Goal: Task Accomplishment & Management: Use online tool/utility

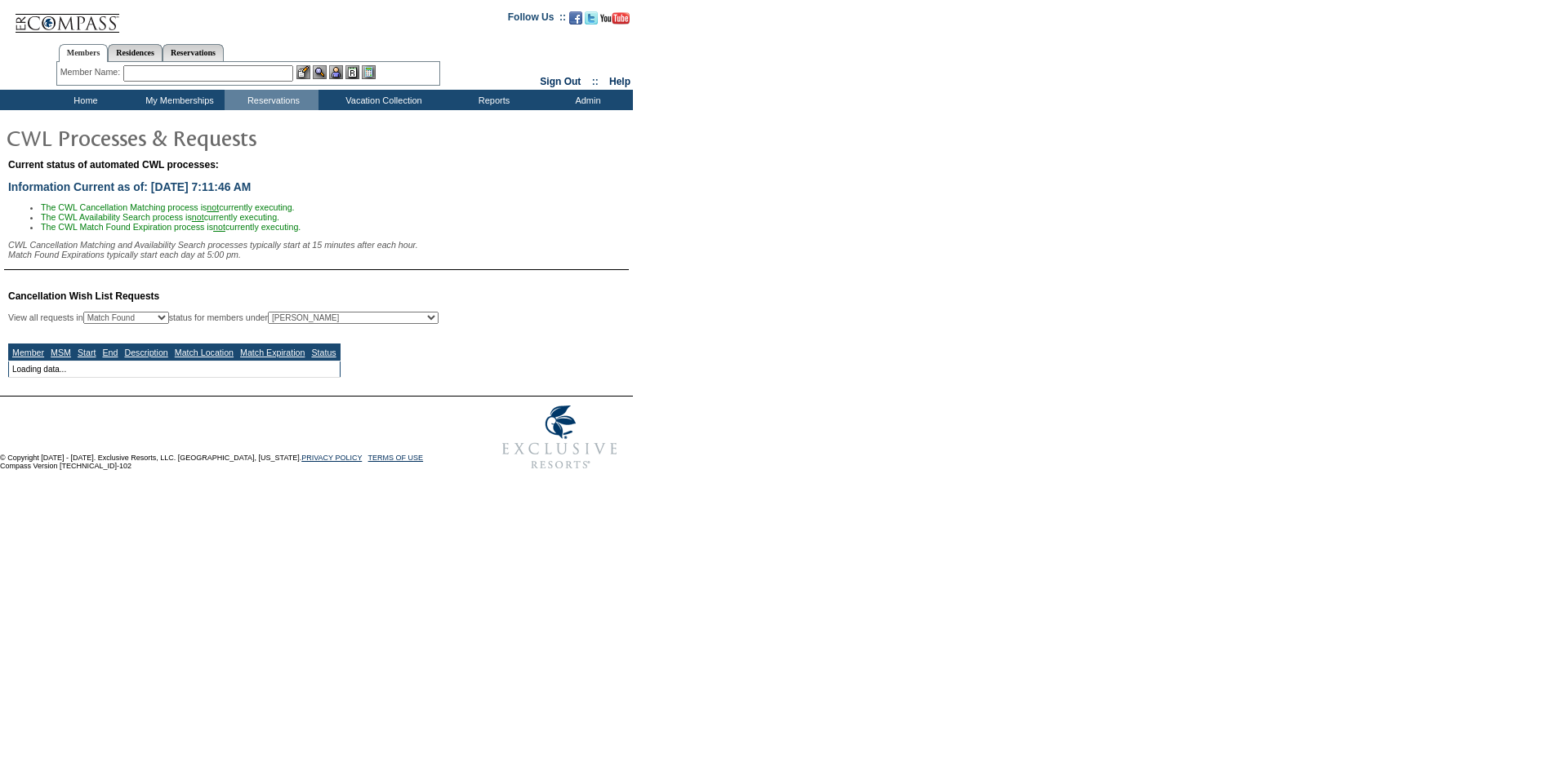
select select "50"
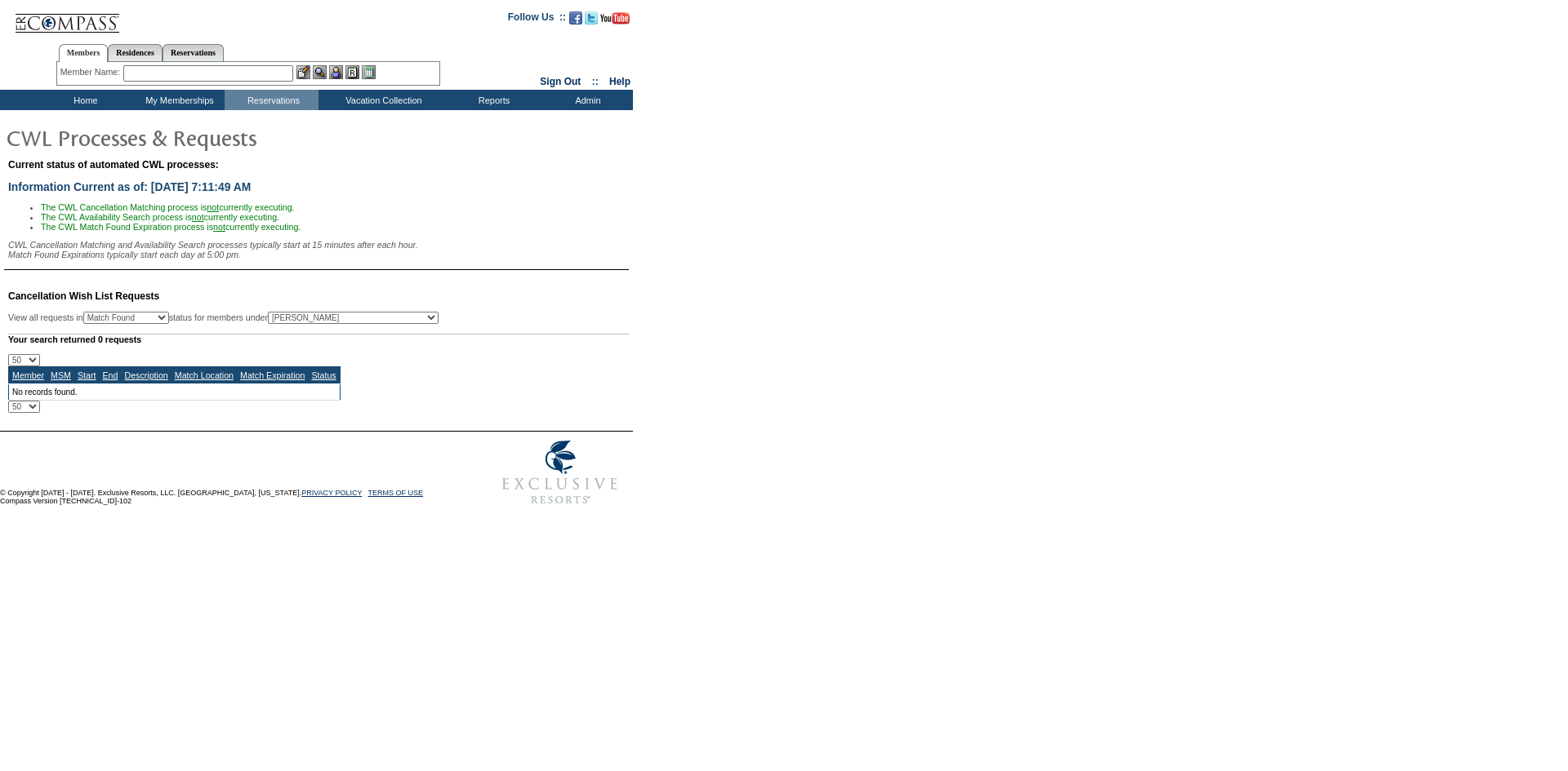
click at [268, 74] on input "text" at bounding box center [208, 73] width 170 height 16
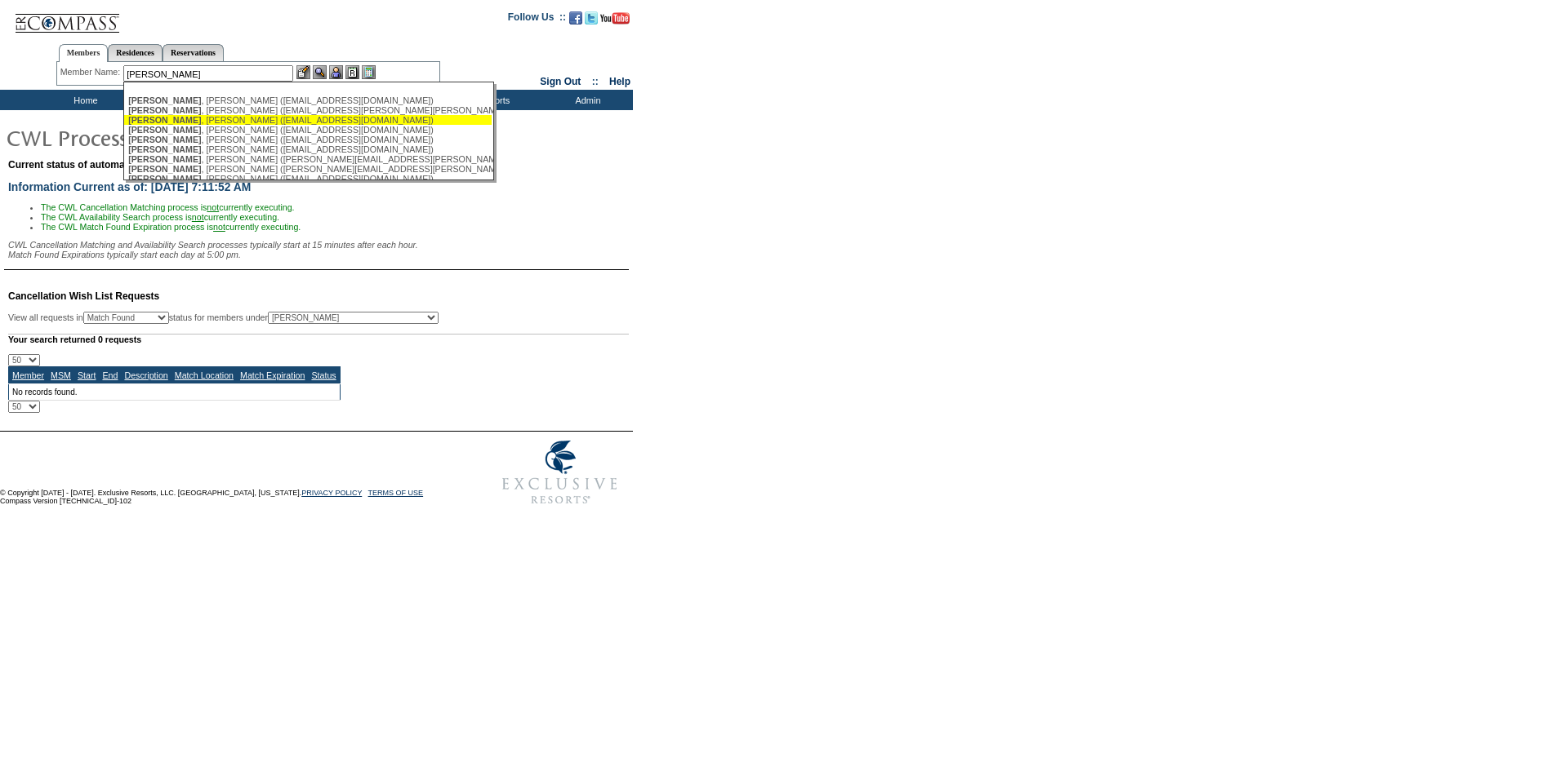
click at [266, 123] on div "Heller , Arnot (abhthree@centralscrewproducts.com)" at bounding box center [308, 120] width 360 height 10
type input "Heller, Arnot (abhthree@centralscrewproducts.com)"
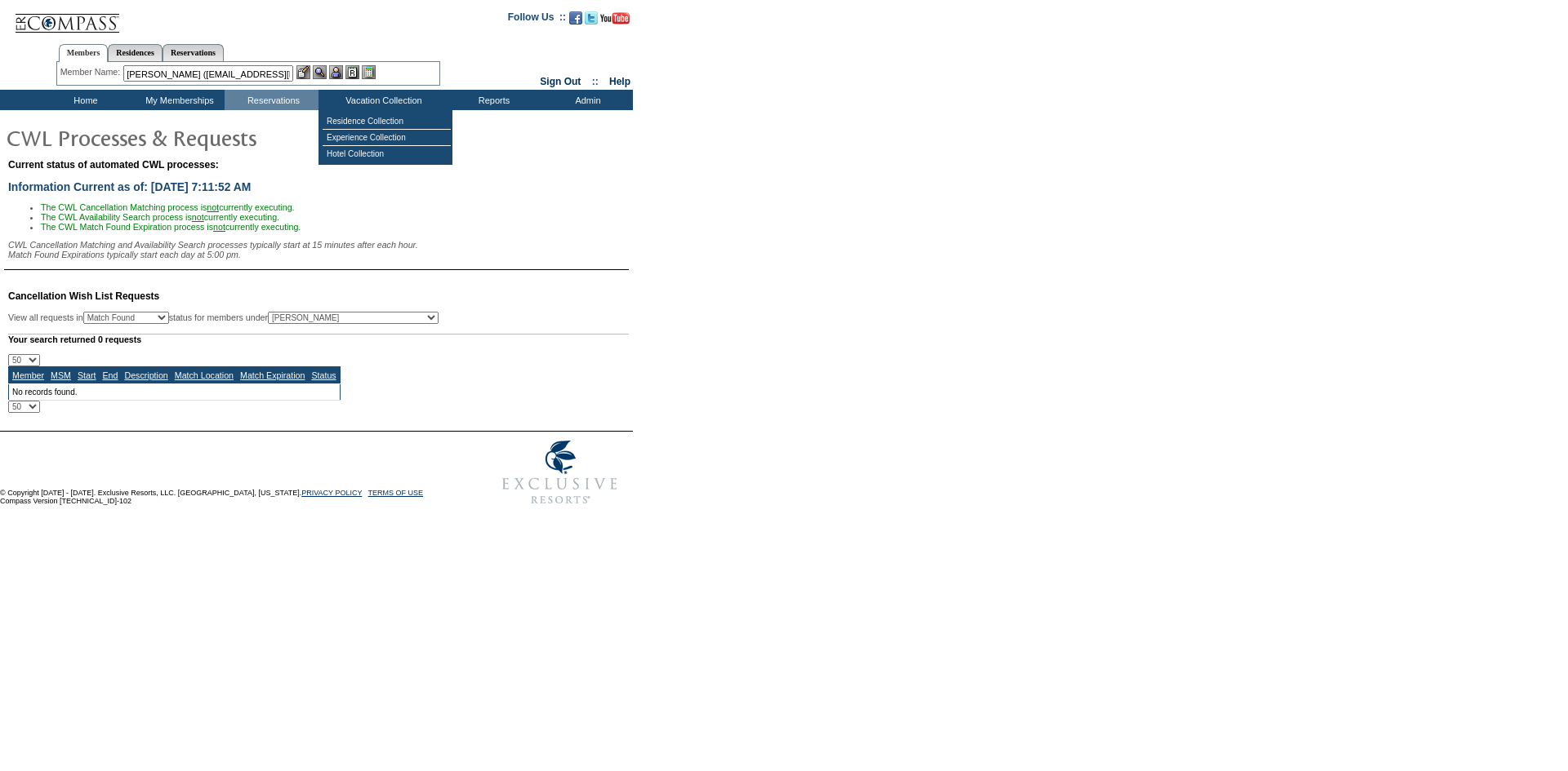
click at [338, 76] on img at bounding box center [336, 72] width 14 height 14
click at [324, 71] on img at bounding box center [320, 72] width 14 height 14
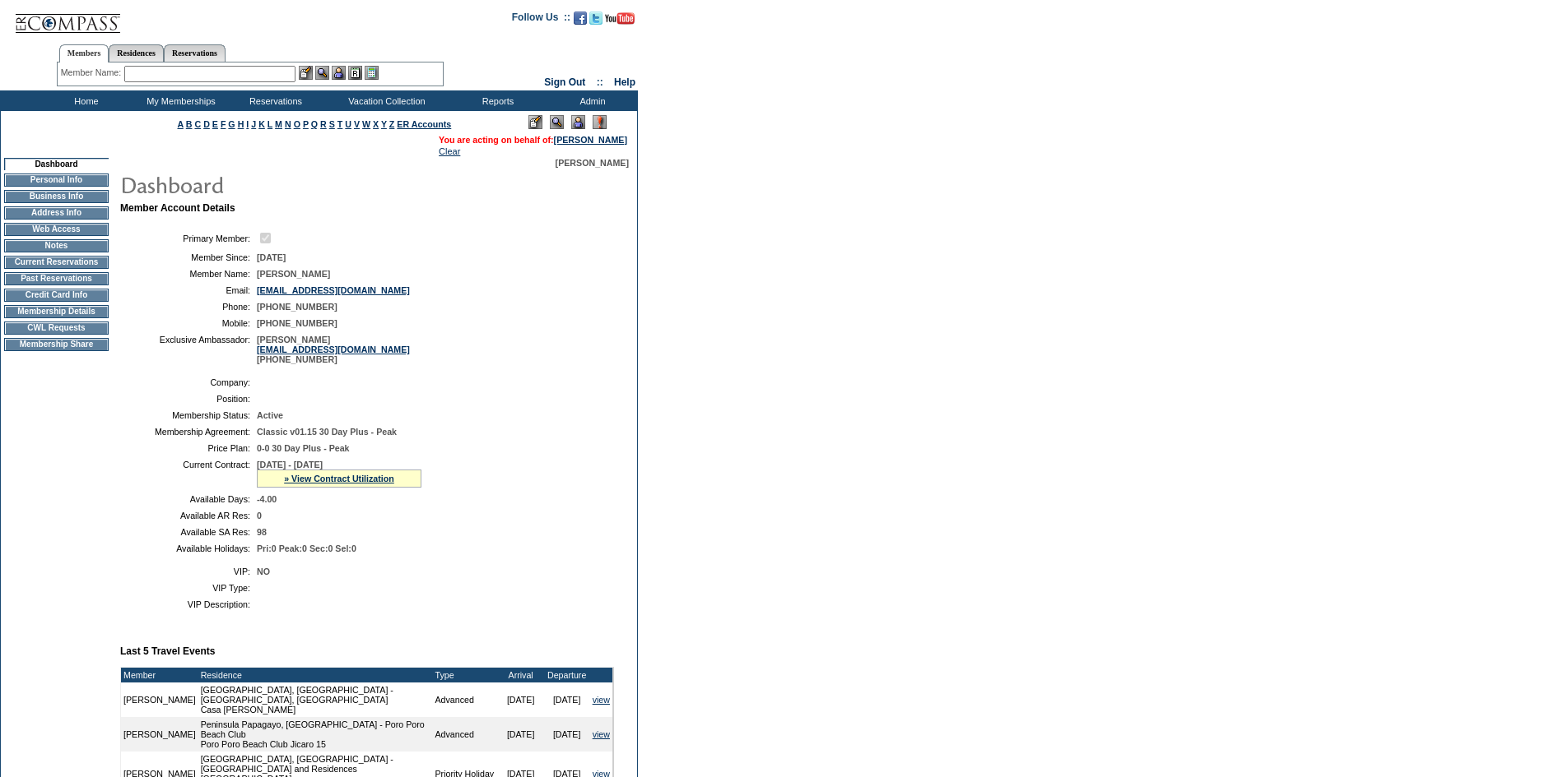
click at [89, 323] on td at bounding box center [56, 320] width 104 height 4
click at [89, 335] on td "CWL Requests" at bounding box center [56, 328] width 104 height 13
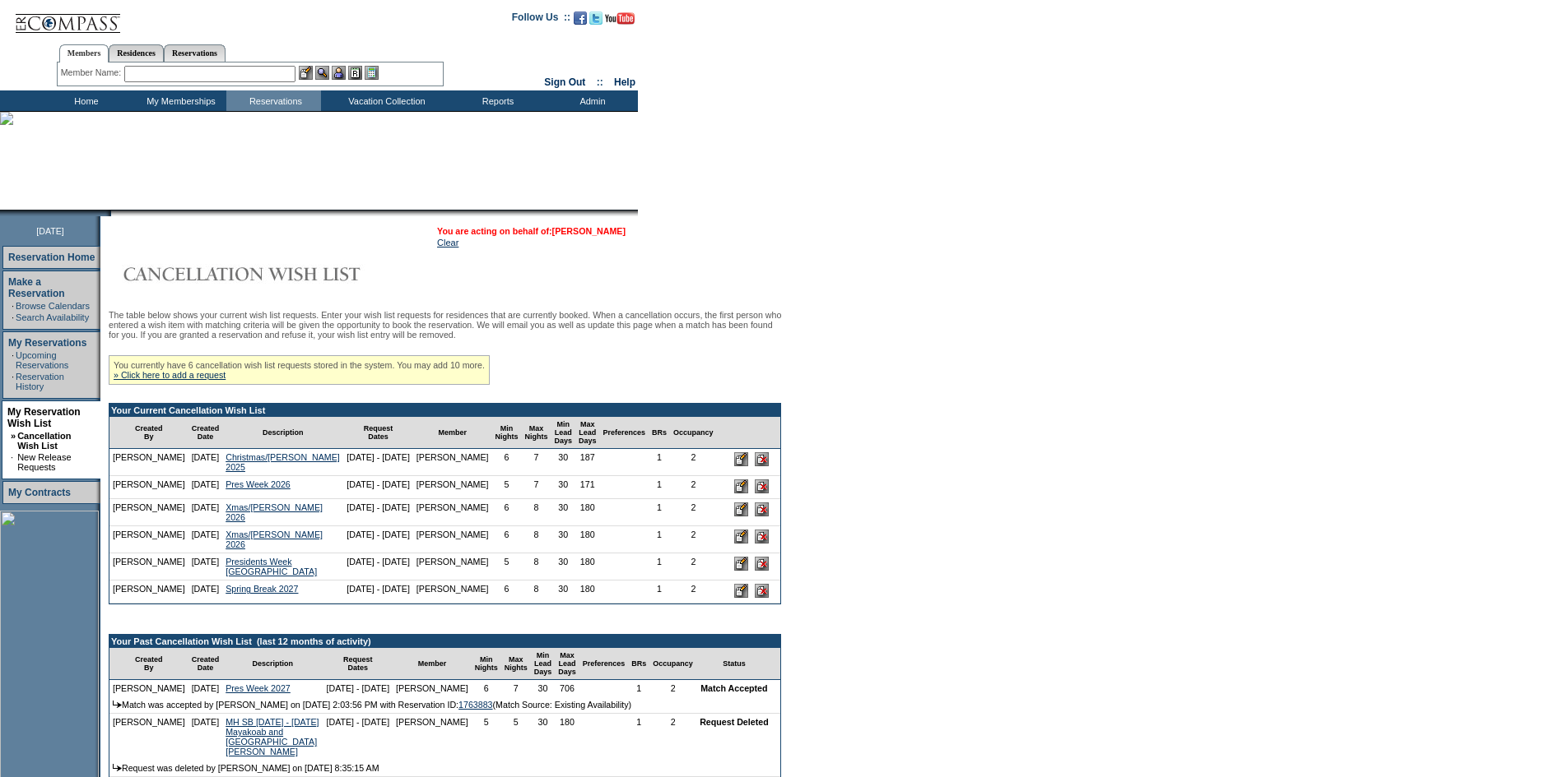
click at [621, 229] on link "[PERSON_NAME]" at bounding box center [589, 231] width 74 height 10
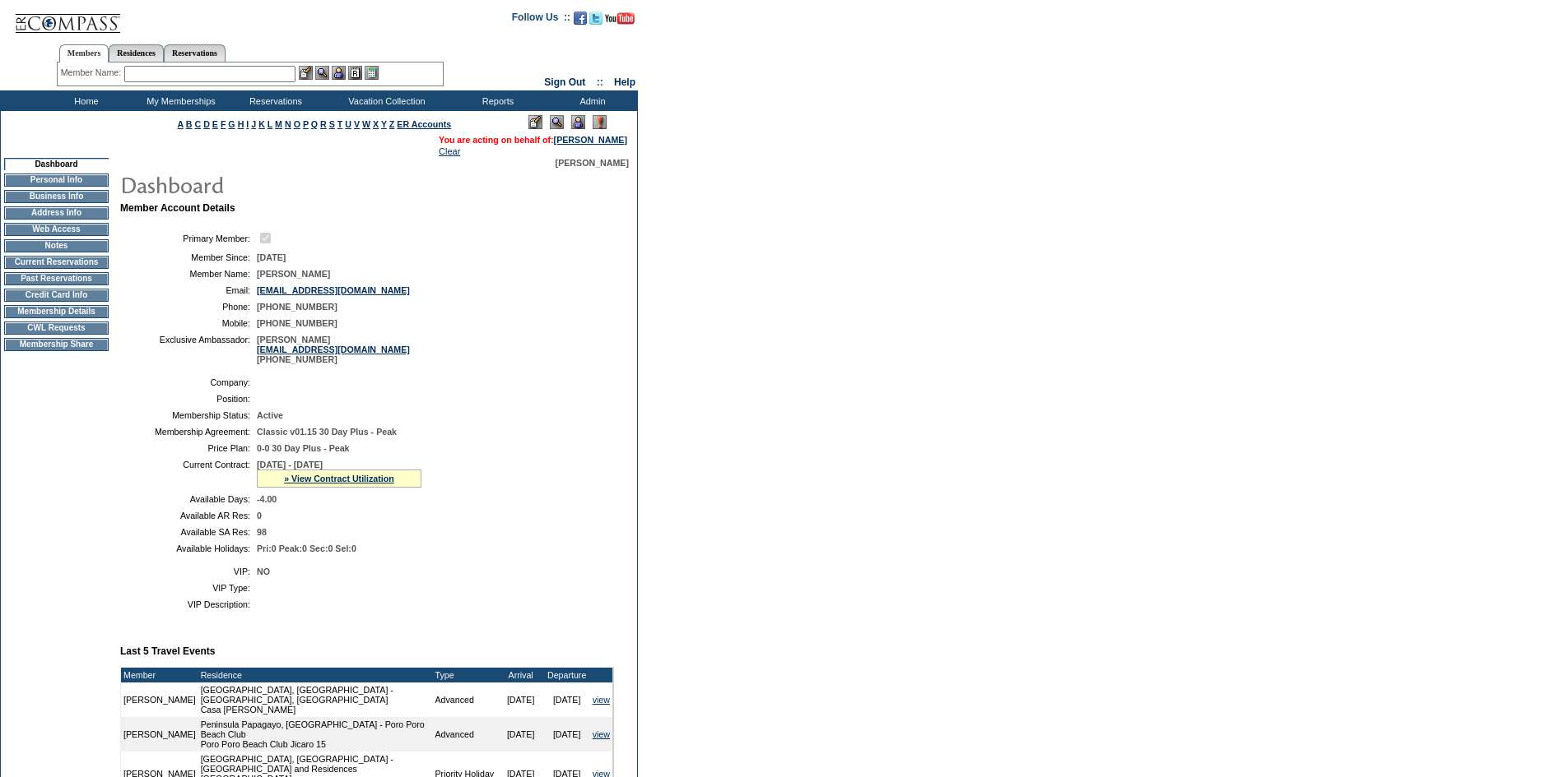
click at [60, 25] on img at bounding box center [67, 17] width 107 height 34
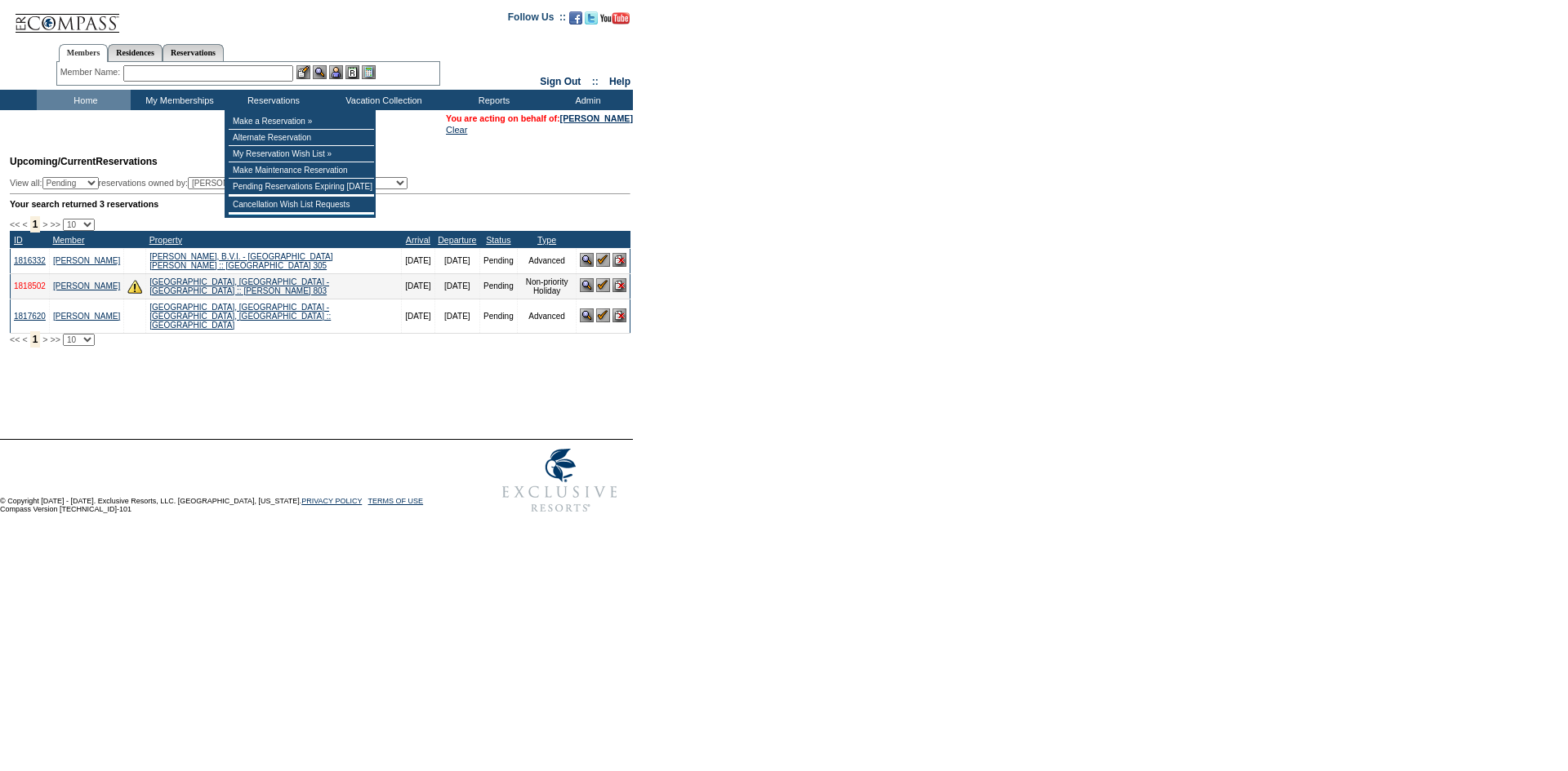
click at [26, 291] on link "1818502" at bounding box center [30, 286] width 32 height 9
